Goal: Task Accomplishment & Management: Complete application form

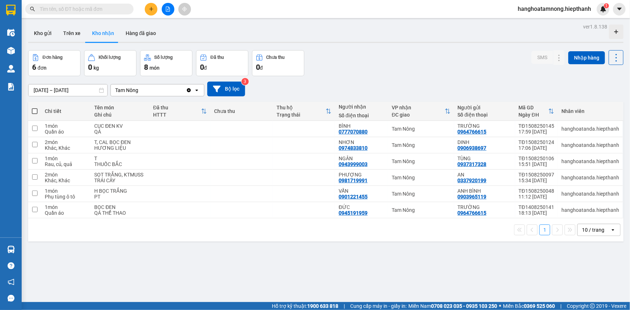
click at [166, 14] on button at bounding box center [168, 9] width 13 height 13
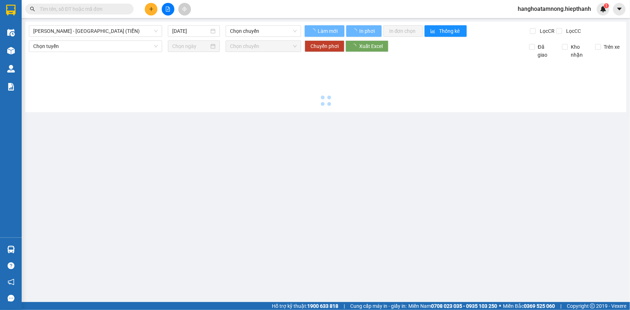
type input "[DATE]"
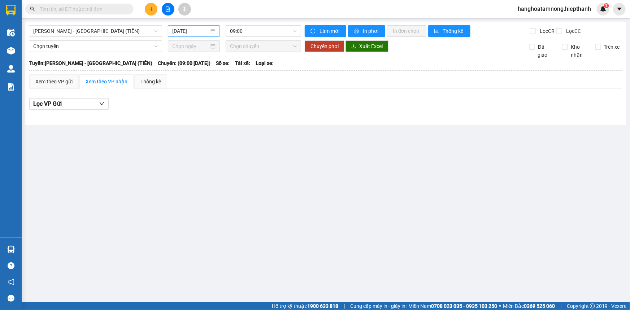
click at [187, 27] on input "[DATE]" at bounding box center [190, 31] width 37 height 8
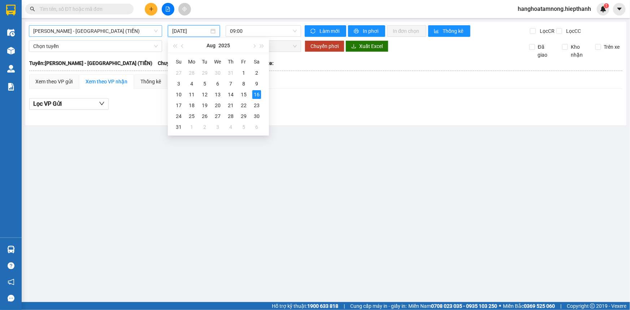
click at [127, 31] on span "[PERSON_NAME] - [GEOGRAPHIC_DATA] (TIỀN)" at bounding box center [95, 31] width 125 height 11
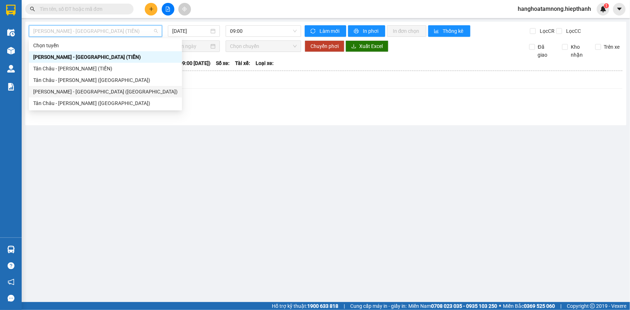
click at [63, 91] on div "[PERSON_NAME] - [GEOGRAPHIC_DATA] ([GEOGRAPHIC_DATA])" at bounding box center [105, 92] width 144 height 8
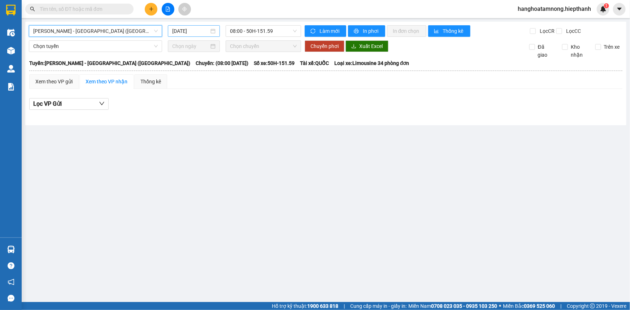
drag, startPoint x: 199, startPoint y: 30, endPoint x: 195, endPoint y: 26, distance: 5.6
click at [199, 30] on input "[DATE]" at bounding box center [190, 31] width 37 height 8
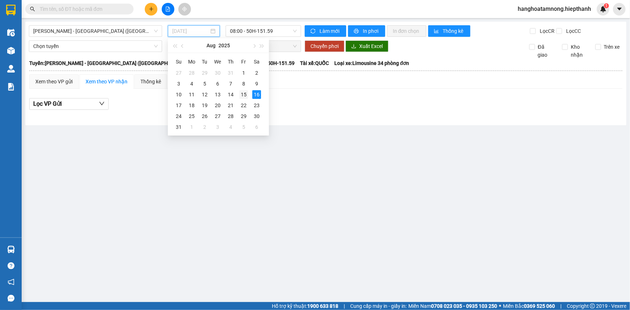
click at [243, 94] on div "15" at bounding box center [243, 94] width 9 height 9
type input "[DATE]"
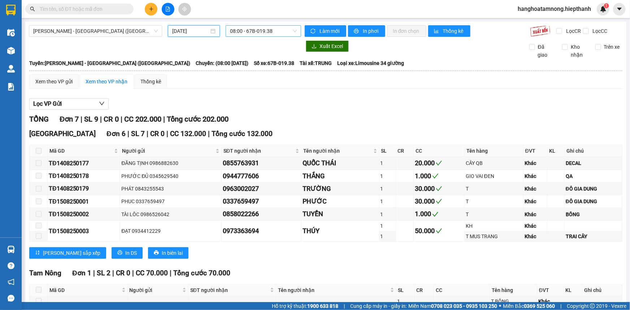
click at [256, 31] on span "08:00 - 67B-019.38" at bounding box center [263, 31] width 67 height 11
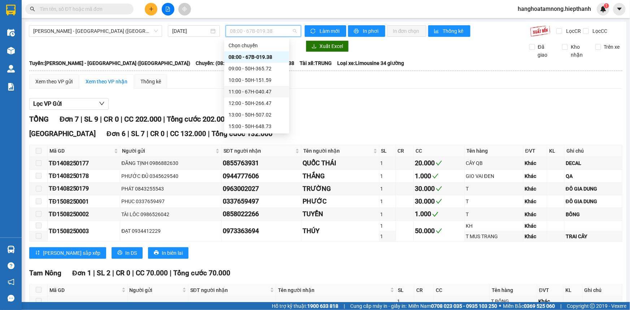
scroll to position [58, 0]
click at [250, 113] on div "21:00 - 67B-019.38" at bounding box center [257, 115] width 56 height 8
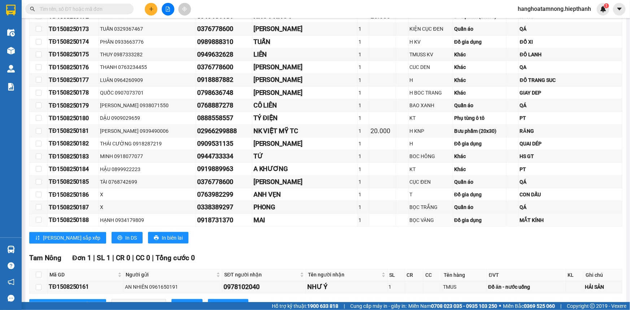
scroll to position [454, 0]
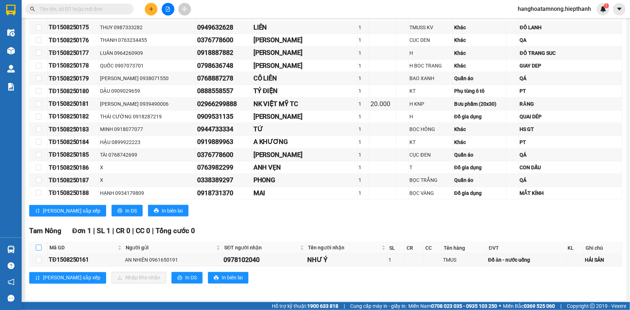
click at [37, 246] on input "checkbox" at bounding box center [39, 248] width 6 height 6
checkbox input "true"
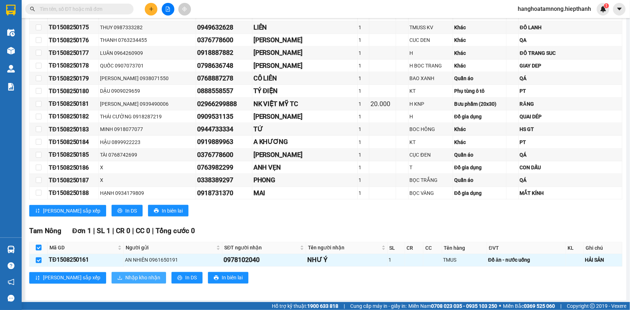
click at [125, 274] on span "Nhập kho nhận" at bounding box center [142, 278] width 35 height 8
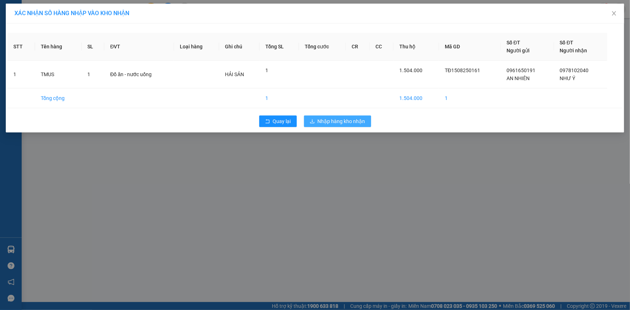
click at [338, 122] on span "Nhập hàng kho nhận" at bounding box center [342, 121] width 48 height 8
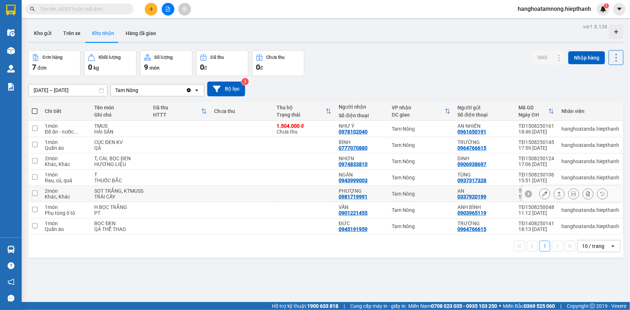
click at [543, 194] on icon at bounding box center [545, 193] width 5 height 5
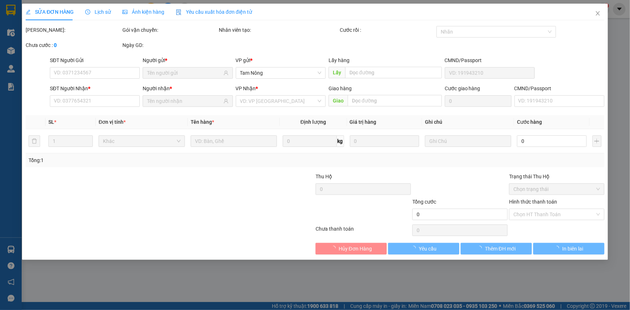
type input "0337920199"
type input "AN"
type input "0981719991"
type input "PHƯỢNG"
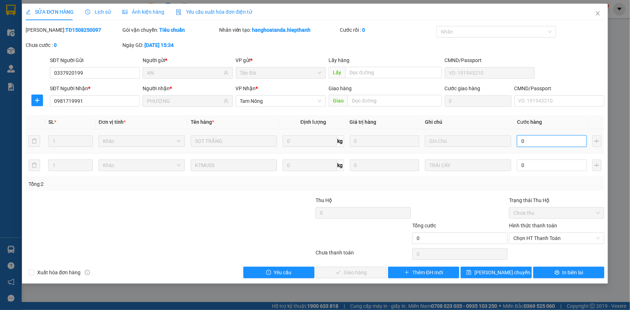
click at [533, 144] on input "0" at bounding box center [552, 141] width 70 height 12
type input "8"
type input "80"
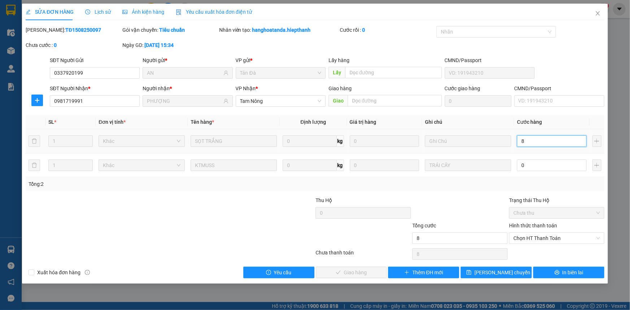
type input "80"
type input "80.000"
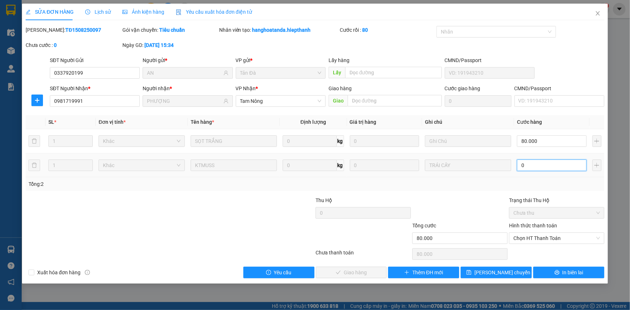
click at [533, 164] on input "0" at bounding box center [552, 166] width 70 height 12
type input "80.007"
type input "7"
type input "80.070"
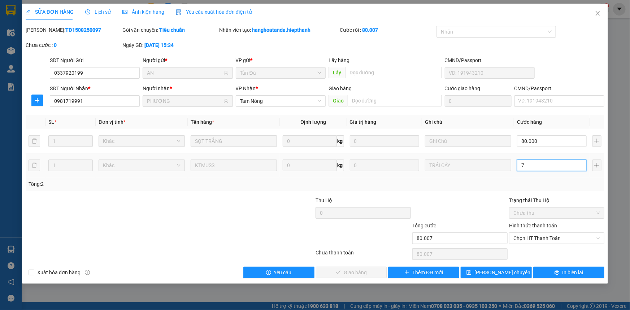
type input "80.070"
click at [536, 235] on span "Chọn HT Thanh Toán" at bounding box center [557, 238] width 87 height 11
type input "70"
type input "150.000"
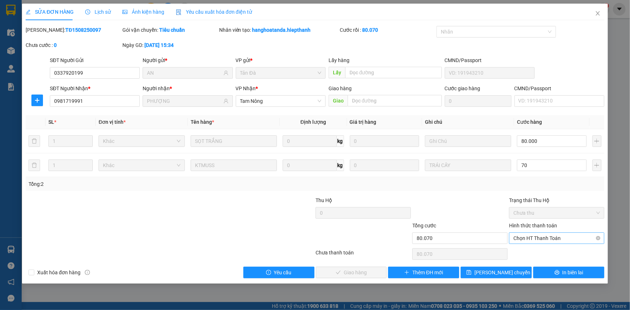
type input "70.000"
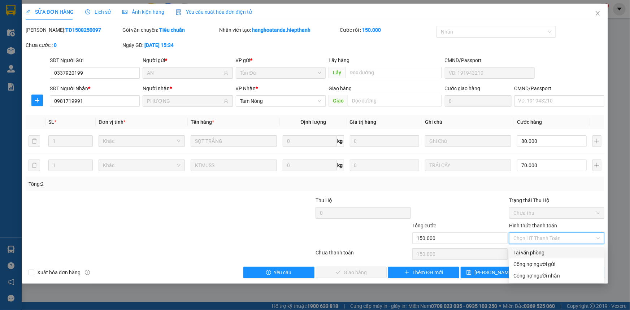
click at [529, 251] on div "Tại văn phòng" at bounding box center [557, 253] width 87 height 8
type input "0"
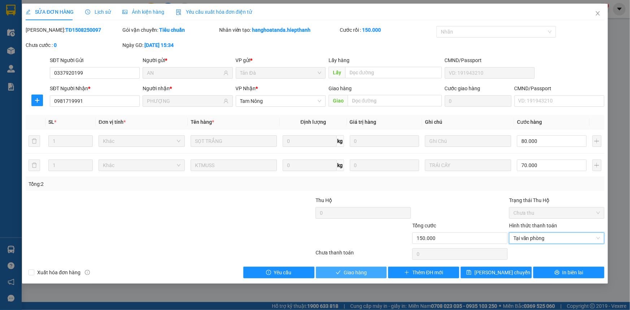
click at [342, 273] on button "Giao hàng" at bounding box center [351, 273] width 71 height 12
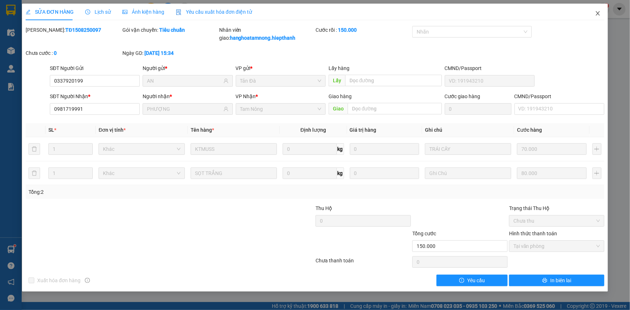
click at [597, 13] on icon "close" at bounding box center [598, 13] width 6 height 6
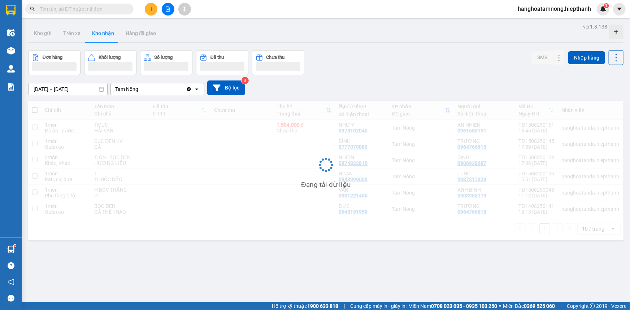
click at [108, 10] on input "text" at bounding box center [82, 9] width 85 height 8
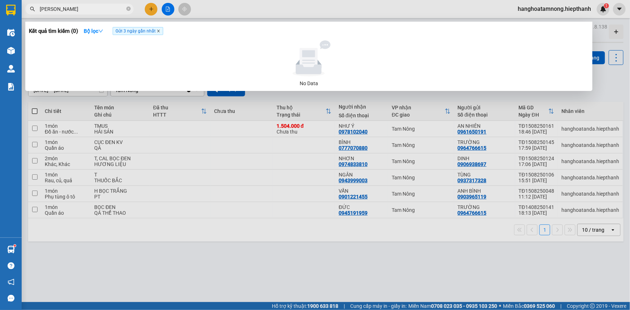
click at [158, 31] on icon "close" at bounding box center [159, 31] width 4 height 4
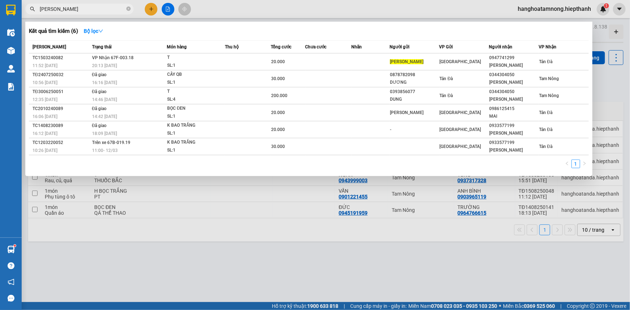
click at [72, 9] on input "[PERSON_NAME]" at bounding box center [82, 9] width 85 height 8
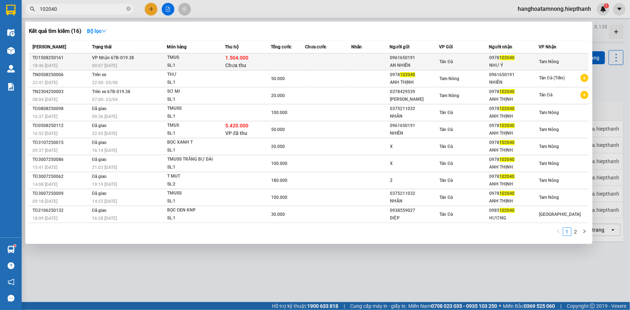
type input "102040"
click at [96, 67] on span "00:07 [DATE]" at bounding box center [104, 65] width 25 height 5
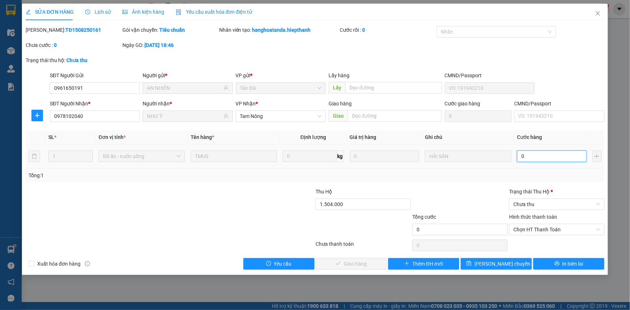
click at [533, 157] on input "0" at bounding box center [552, 157] width 70 height 12
type input "4"
type input "40"
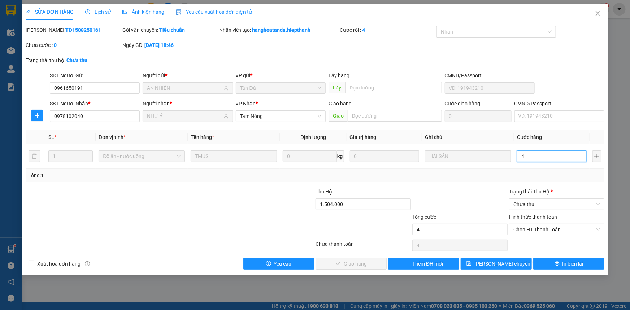
type input "40"
click at [517, 207] on span "Chưa thu" at bounding box center [557, 204] width 87 height 11
type input "40.000"
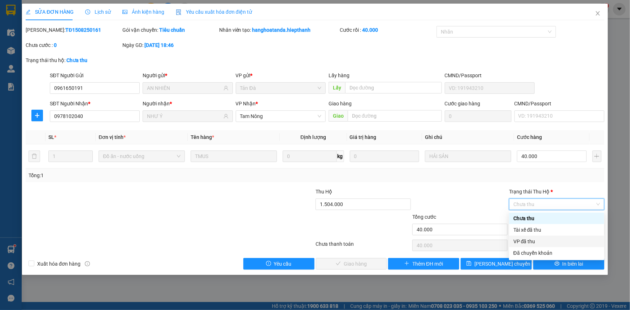
click at [524, 242] on div "VP đã thu" at bounding box center [557, 242] width 87 height 8
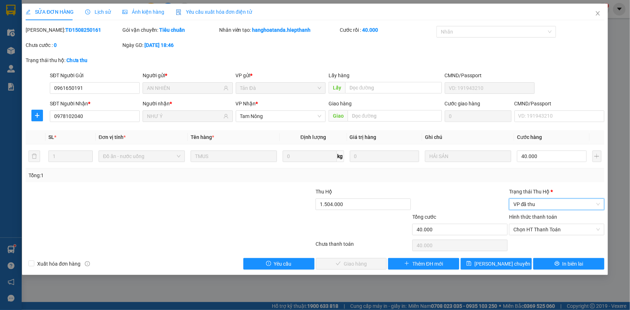
click at [468, 201] on div at bounding box center [460, 200] width 97 height 25
click at [529, 228] on span "Chọn HT Thanh Toán" at bounding box center [557, 229] width 87 height 11
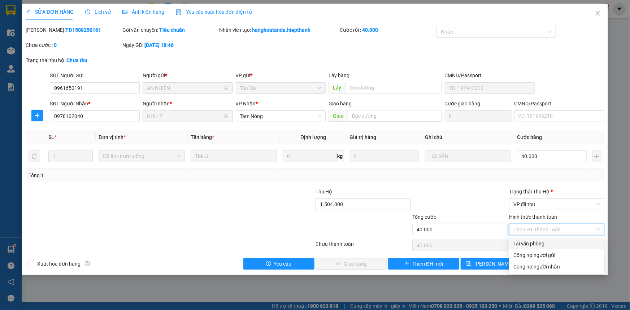
click at [529, 242] on div "Tại văn phòng" at bounding box center [557, 244] width 87 height 8
type input "0"
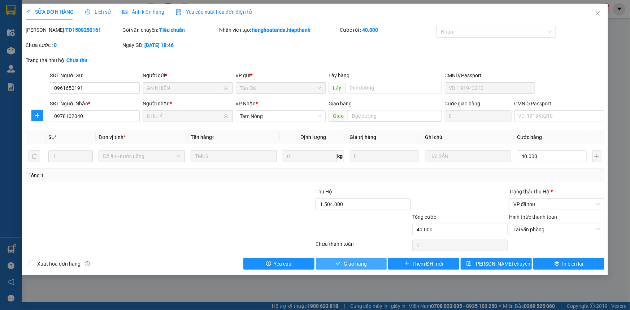
click at [376, 263] on button "Giao hàng" at bounding box center [351, 264] width 71 height 12
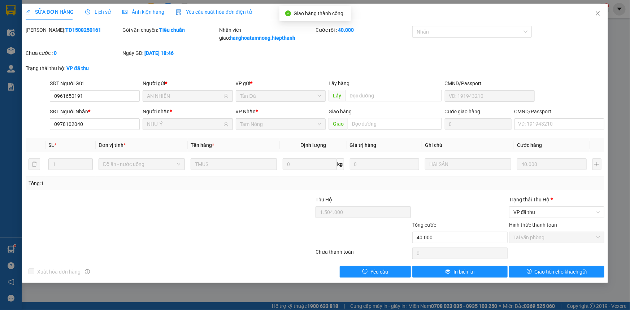
click at [363, 293] on div "SỬA ĐƠN HÀNG Lịch sử Ảnh kiện hàng Yêu cầu xuất hóa đơn điện tử Total Paid Fee …" at bounding box center [315, 155] width 630 height 310
click at [350, 255] on div "Chưa thanh toán" at bounding box center [363, 254] width 97 height 13
